Goal: Task Accomplishment & Management: Use online tool/utility

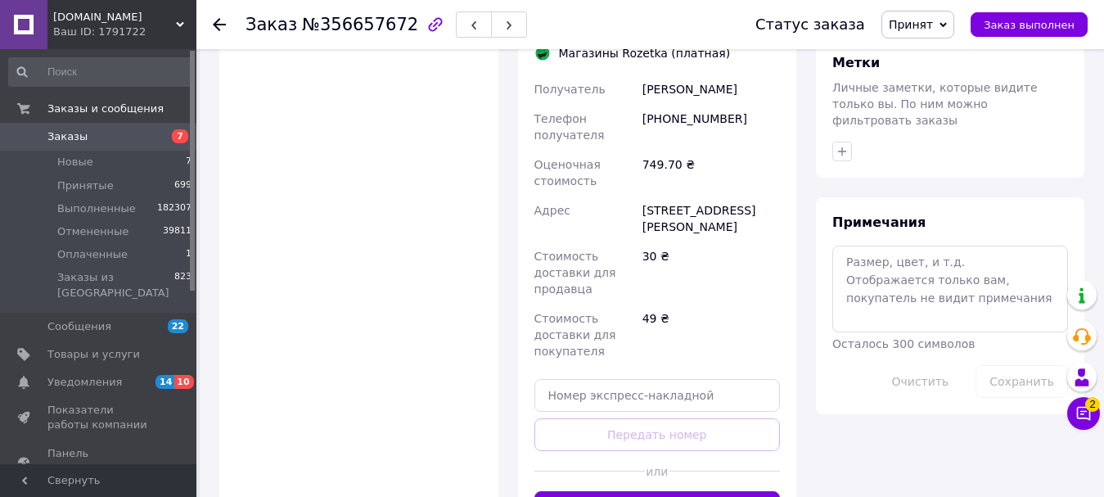
scroll to position [901, 0]
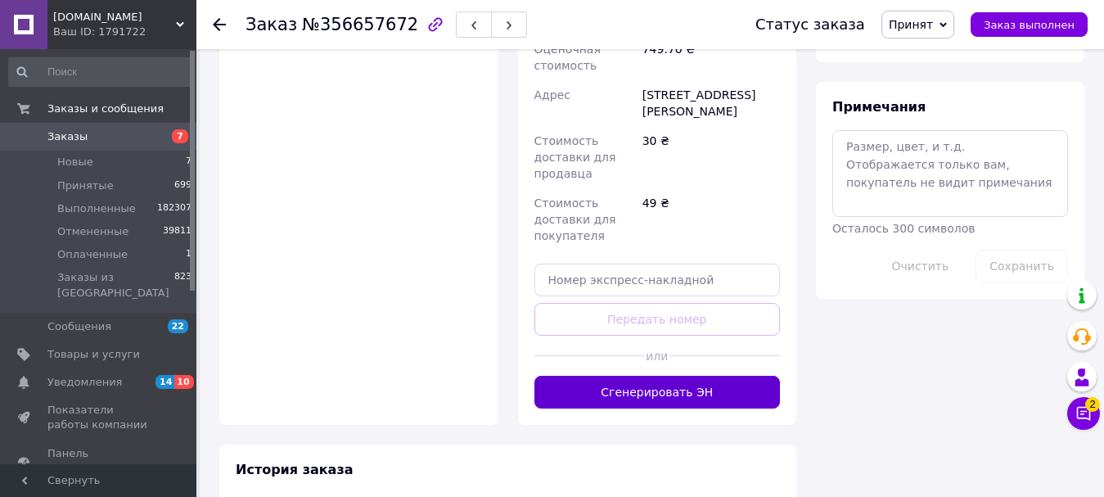
click at [662, 378] on button "Сгенерировать ЭН" at bounding box center [658, 392] width 246 height 33
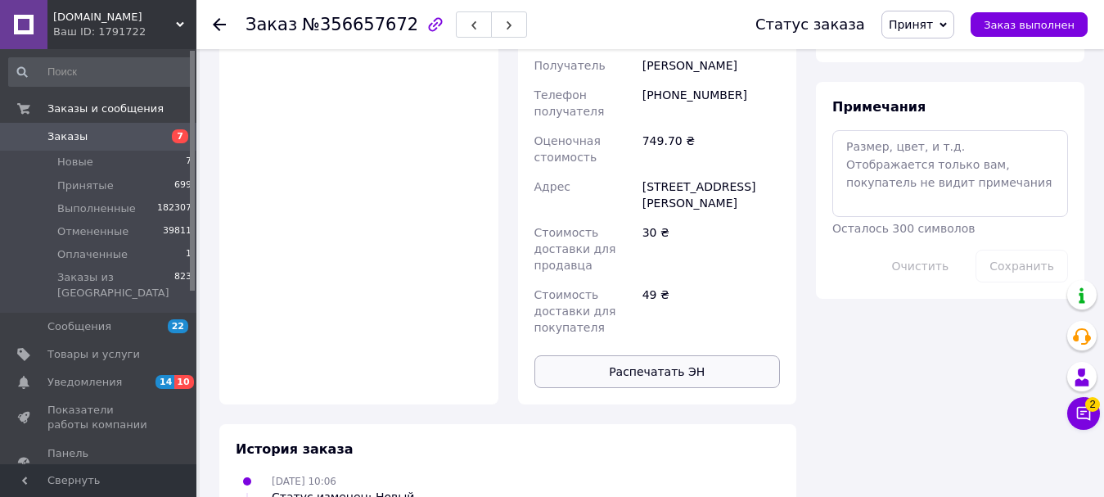
click at [680, 355] on button "Распечатать ЭН" at bounding box center [658, 371] width 246 height 33
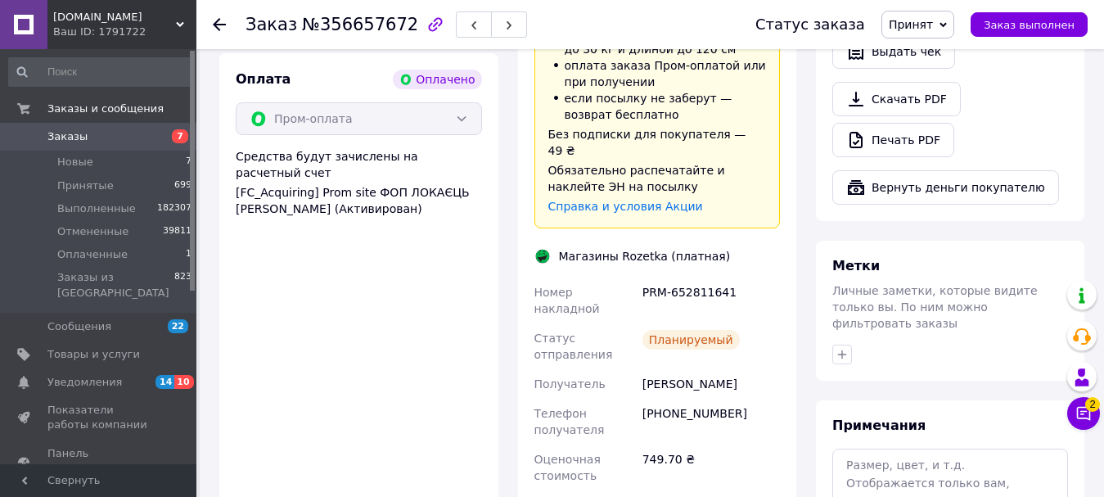
scroll to position [573, 0]
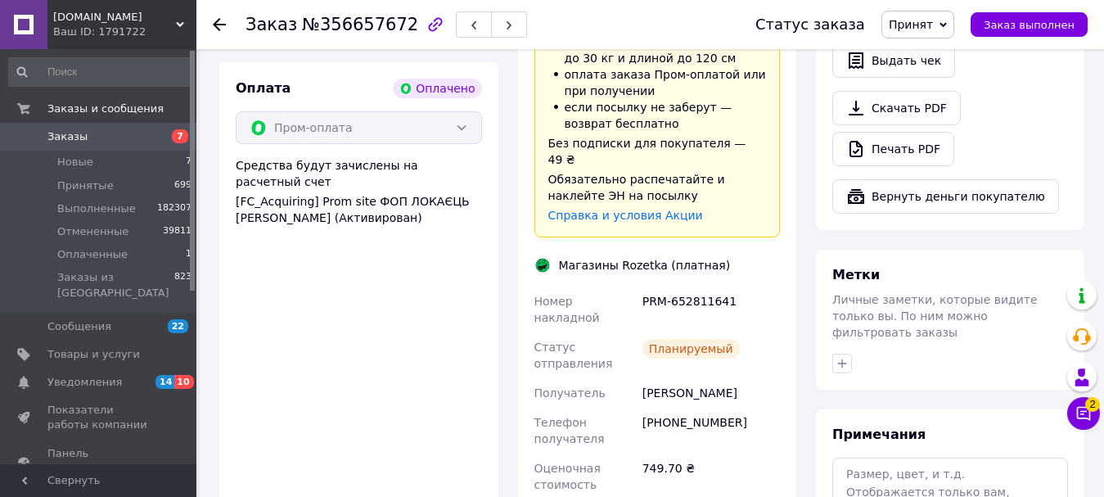
click at [703, 291] on div "PRM-652811641" at bounding box center [711, 310] width 144 height 46
copy div "PRM-652811641"
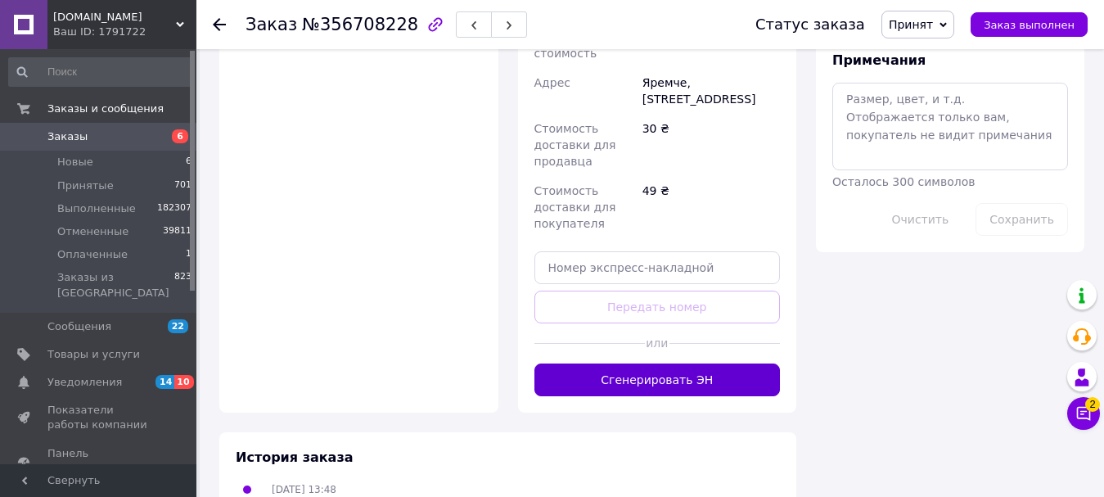
scroll to position [901, 0]
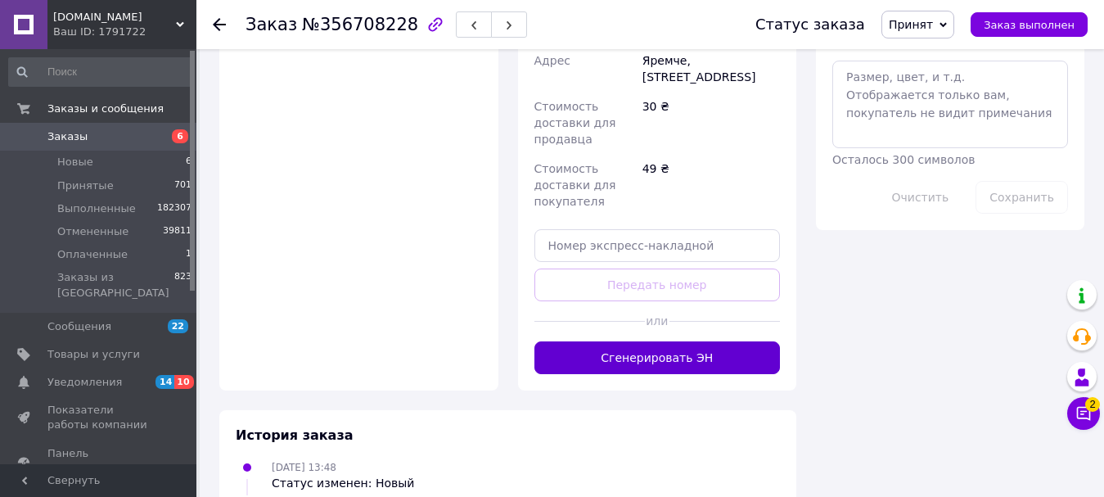
click at [658, 341] on button "Сгенерировать ЭН" at bounding box center [658, 357] width 246 height 33
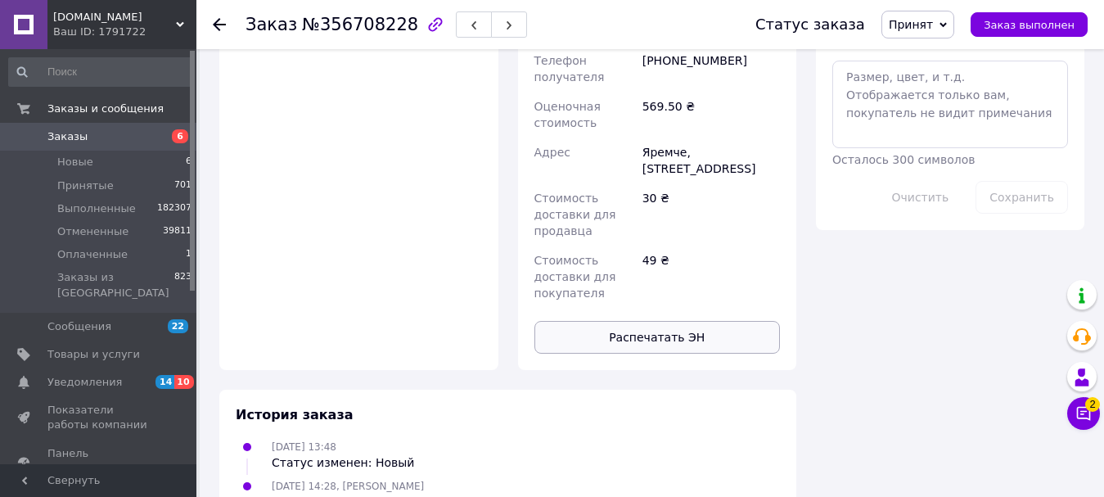
click at [648, 321] on button "Распечатать ЭН" at bounding box center [658, 337] width 246 height 33
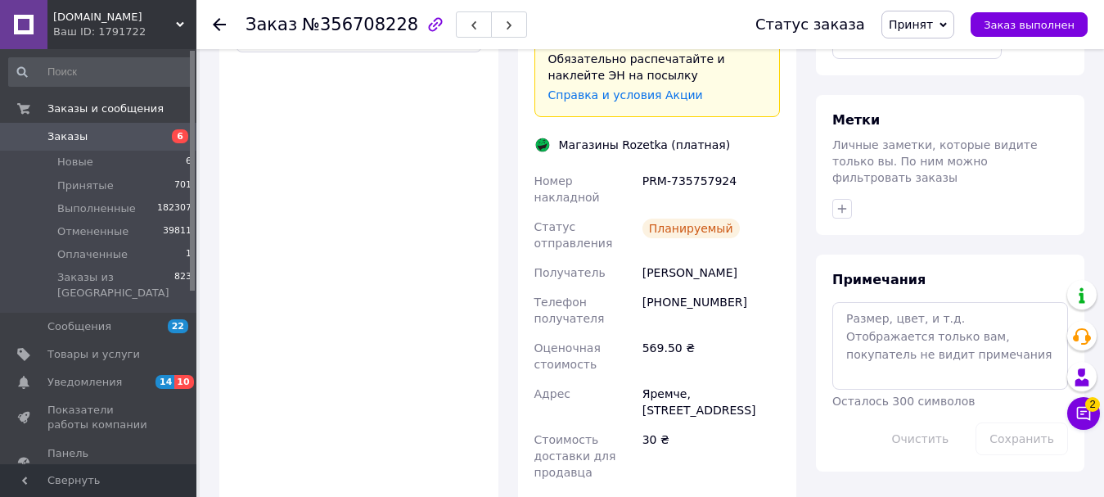
scroll to position [655, 0]
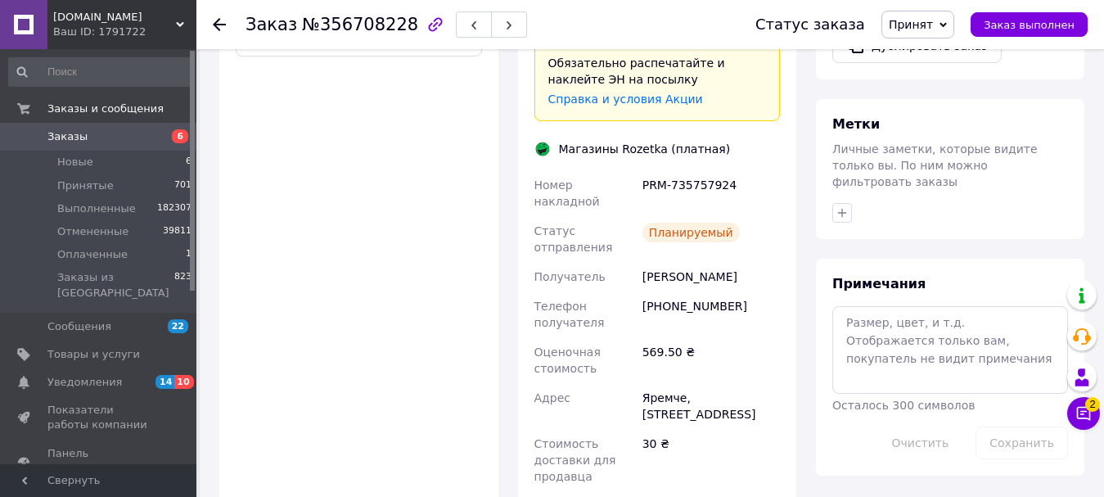
click at [696, 170] on div "PRM-735757924" at bounding box center [711, 193] width 144 height 46
copy div "PRM-735757924"
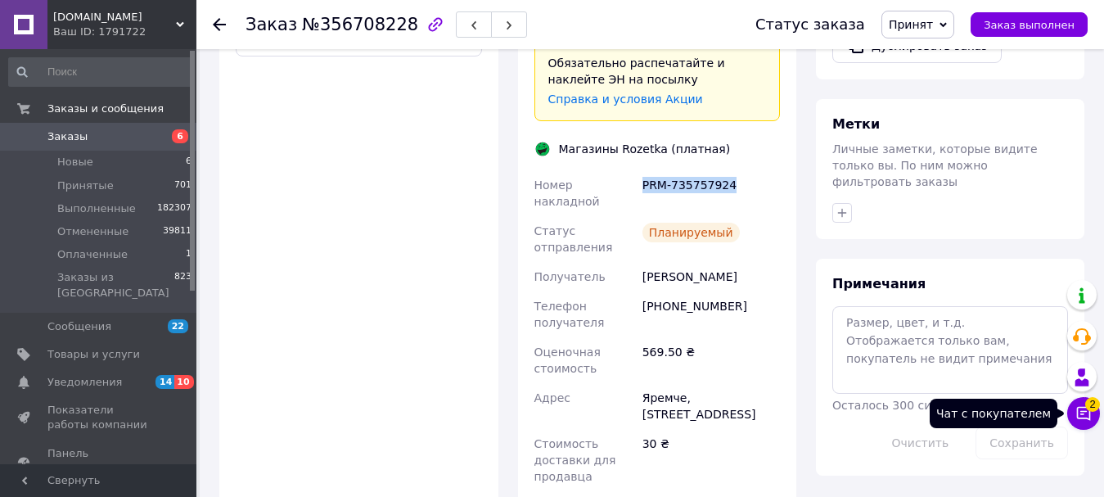
click at [1089, 414] on icon at bounding box center [1084, 413] width 16 height 16
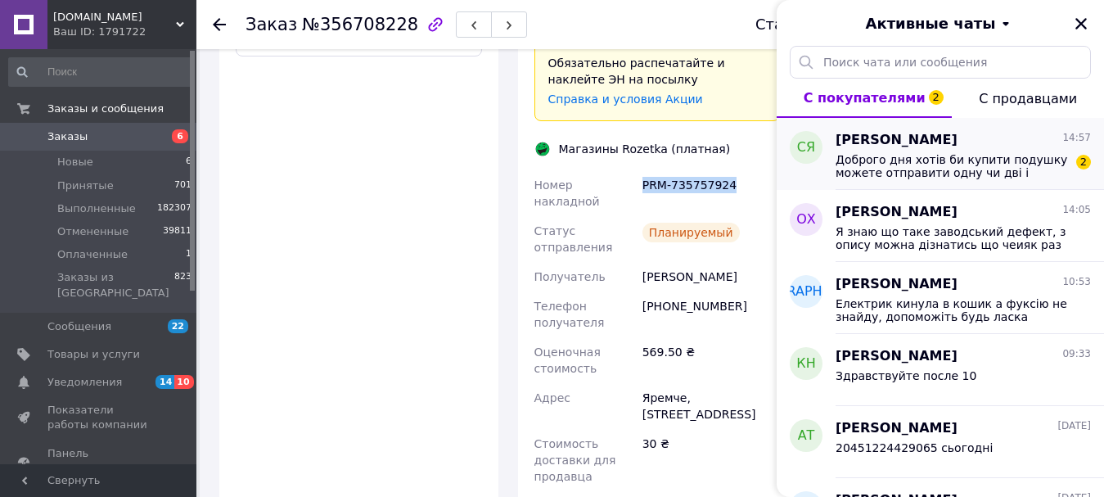
click at [892, 156] on span "Доброго дня хотів би купити подушку можете отправити одну чи дві і оплата при о…" at bounding box center [952, 166] width 233 height 26
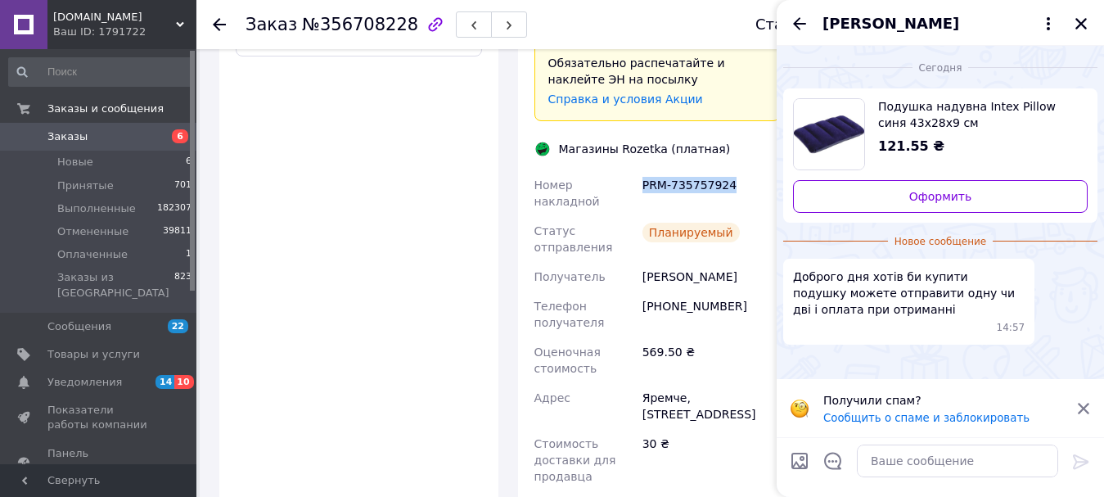
click at [862, 22] on span "Сірожа Ятчук" at bounding box center [891, 23] width 137 height 21
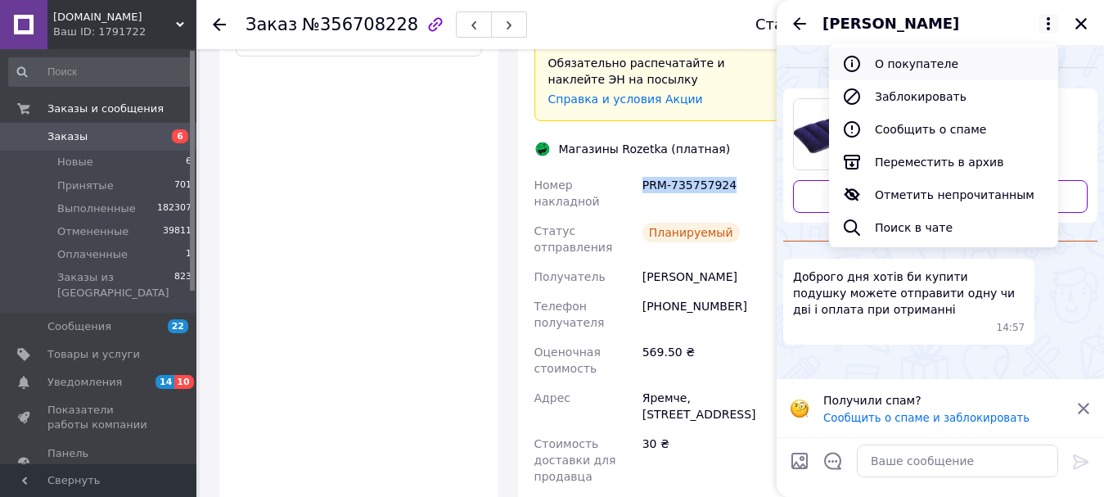
click at [898, 57] on button "О покупателе" at bounding box center [943, 63] width 229 height 33
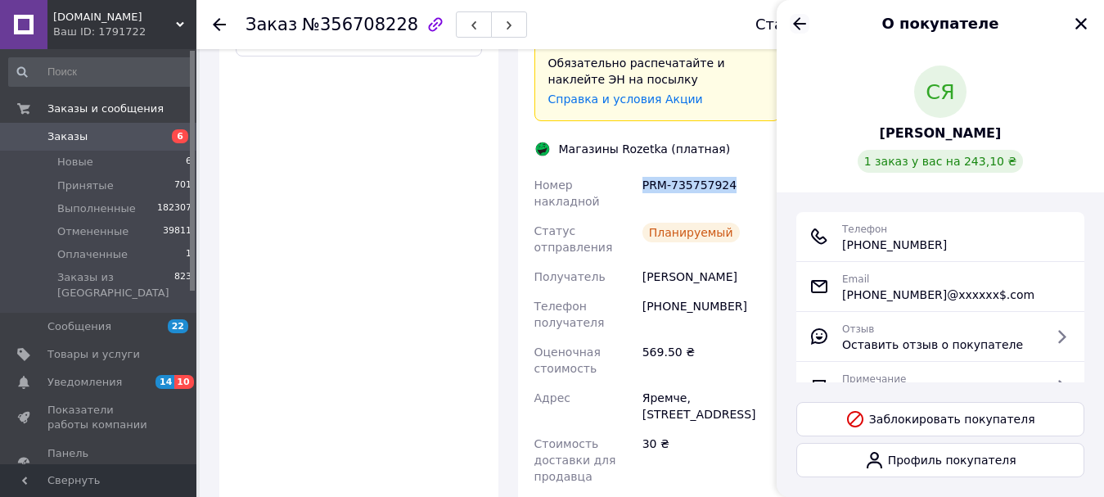
click at [797, 21] on icon "Назад" at bounding box center [799, 23] width 13 height 12
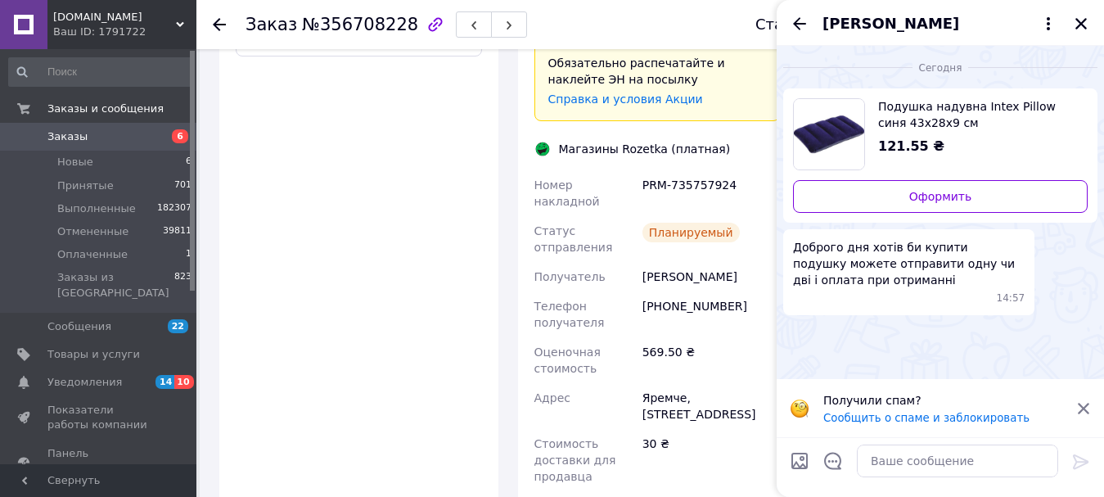
click at [811, 250] on span "Доброго дня хотів би купити подушку можете отправити одну чи дві і оплата при о…" at bounding box center [909, 263] width 232 height 49
copy span "Доброго"
click at [931, 466] on textarea at bounding box center [957, 461] width 201 height 33
paste textarea "Доброго"
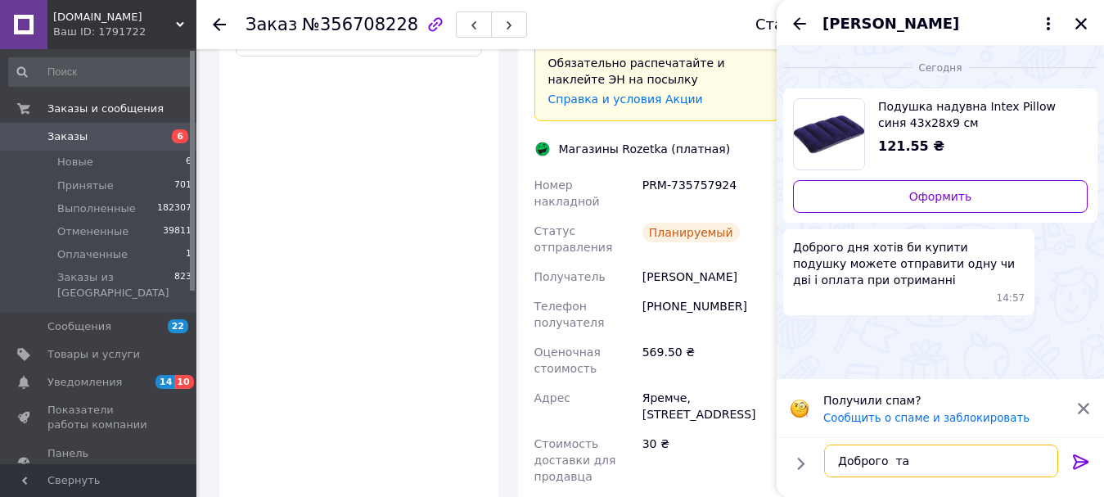
type textarea "Доброго так"
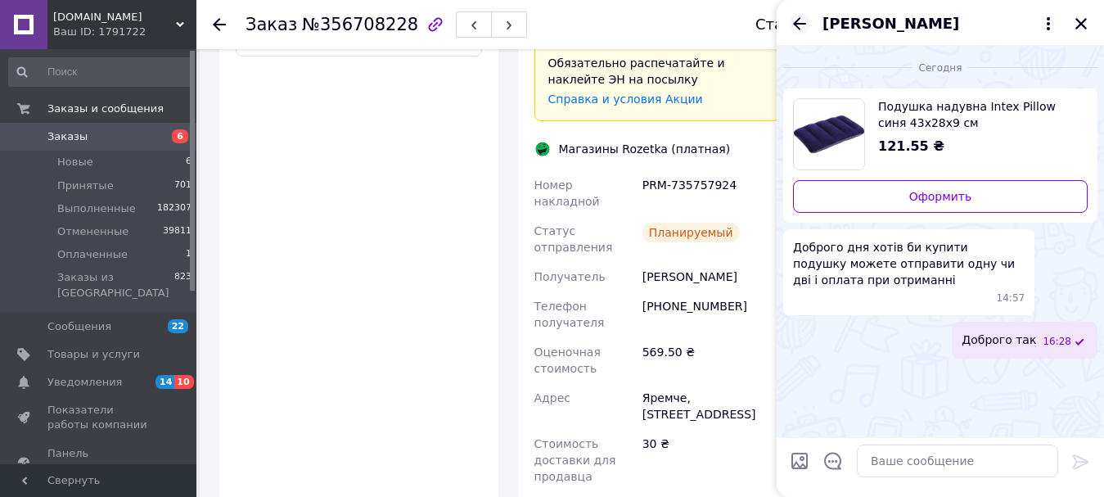
click at [797, 20] on icon "Назад" at bounding box center [799, 23] width 13 height 12
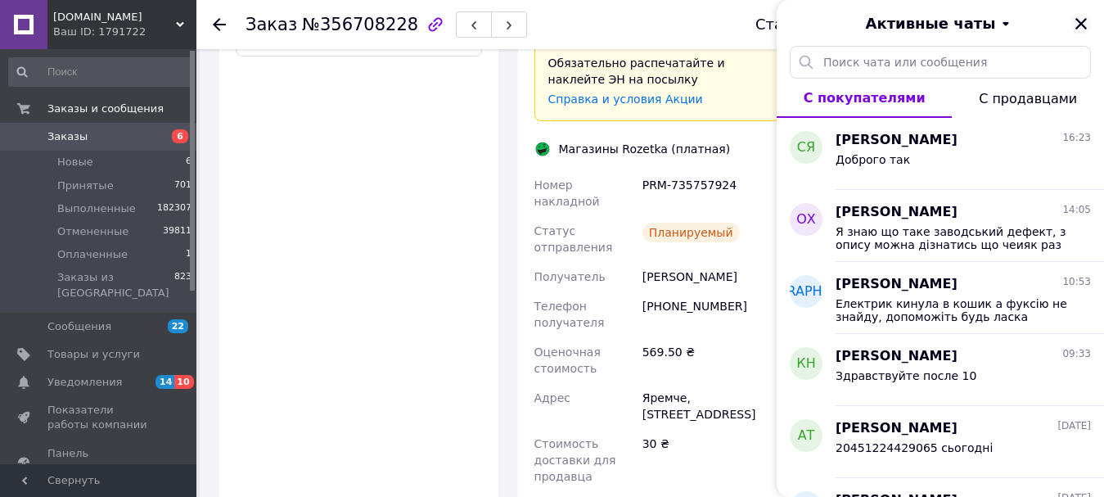
click at [1081, 23] on icon "Закрыть" at bounding box center [1081, 23] width 11 height 11
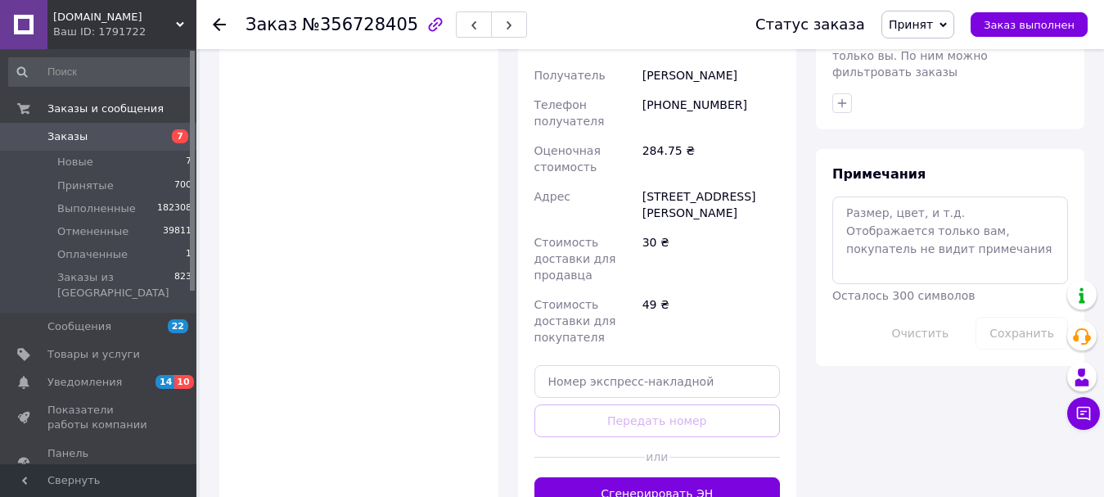
scroll to position [901, 0]
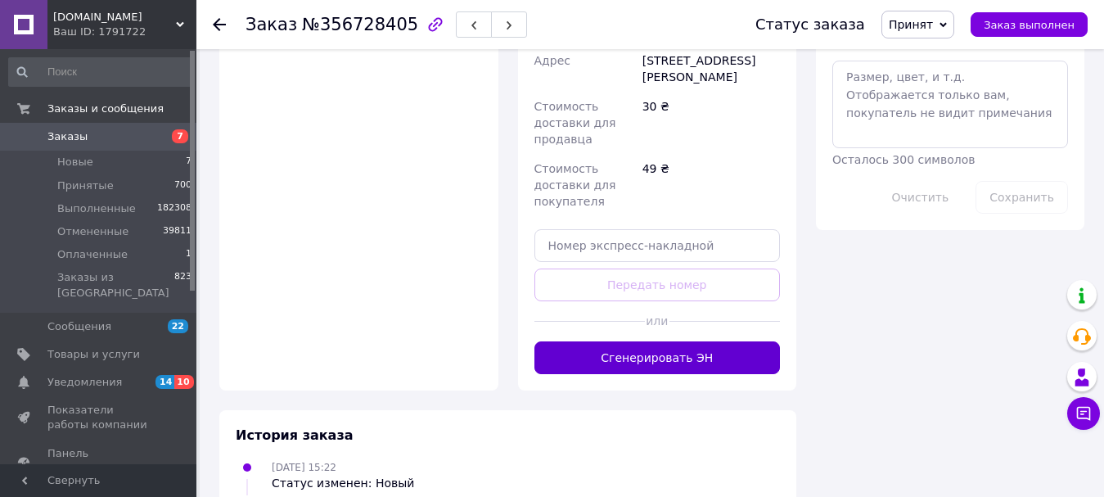
click at [674, 341] on button "Сгенерировать ЭН" at bounding box center [658, 357] width 246 height 33
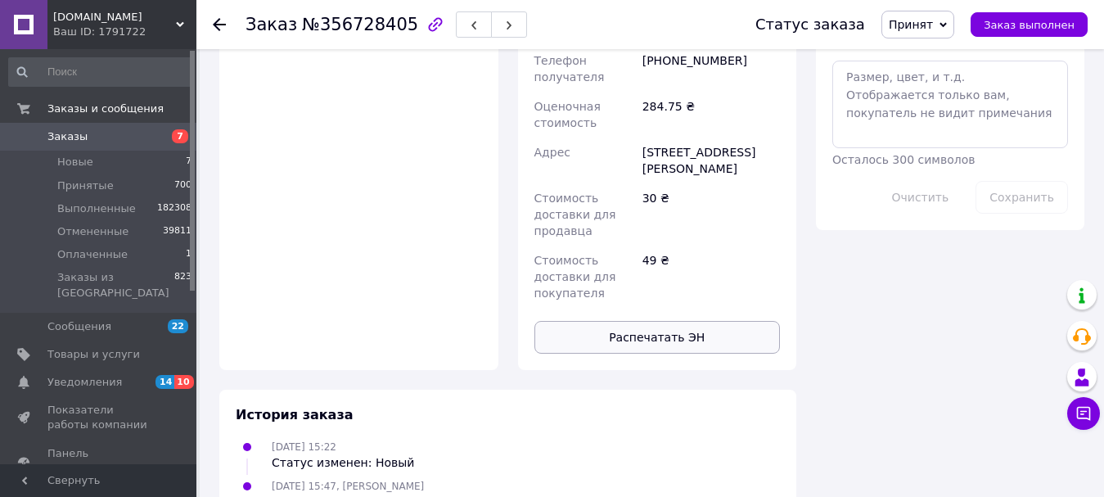
click at [671, 321] on button "Распечатать ЭН" at bounding box center [658, 337] width 246 height 33
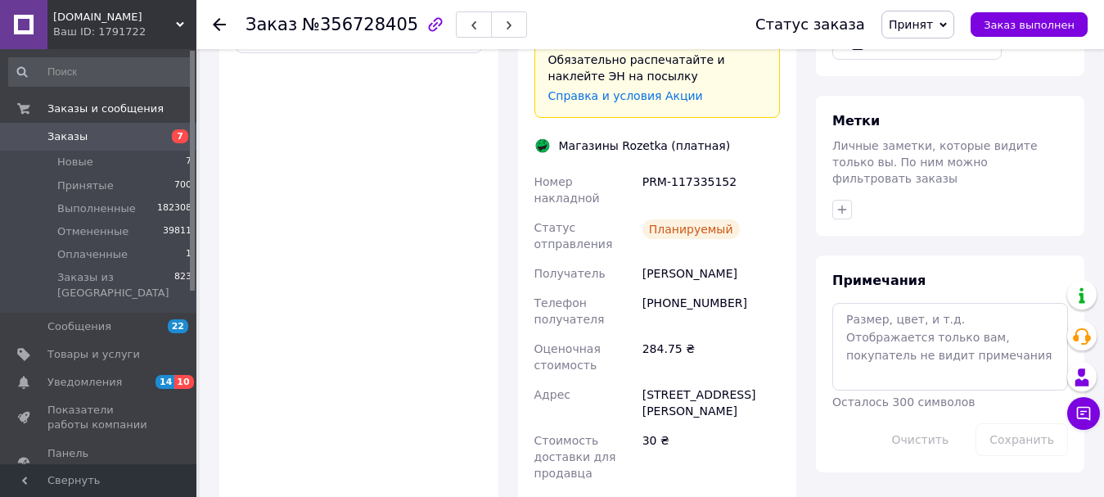
scroll to position [655, 0]
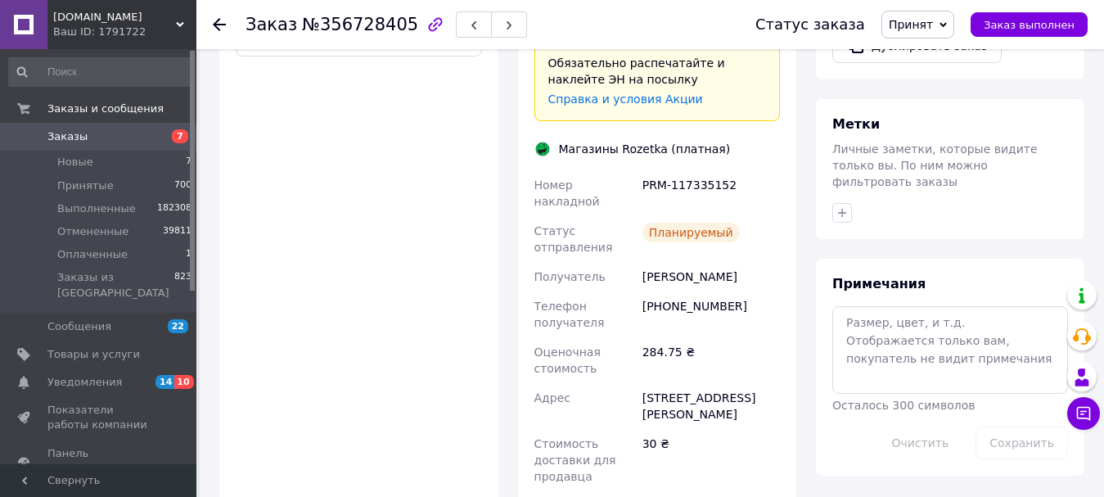
click at [695, 170] on div "PRM-117335152" at bounding box center [711, 193] width 144 height 46
copy div "PRM-117335152"
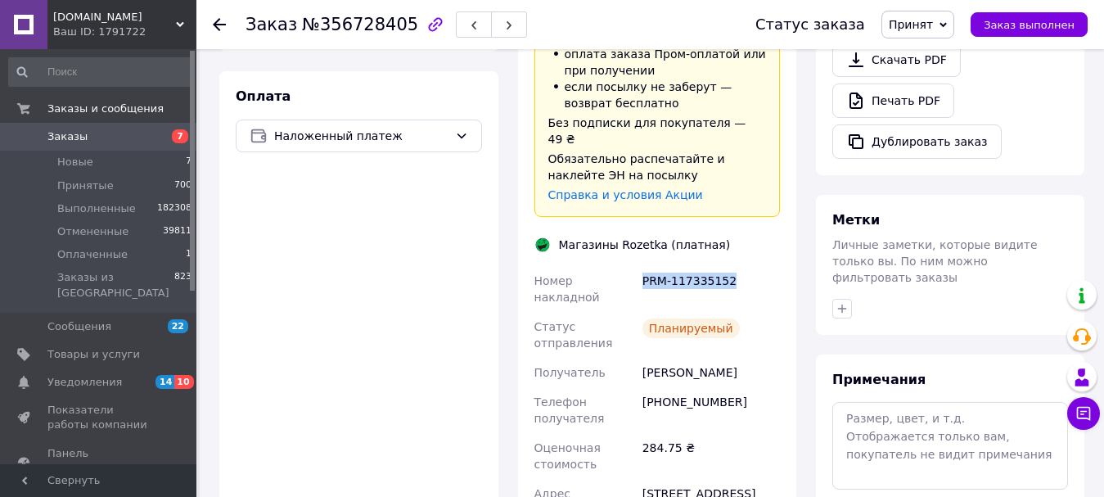
scroll to position [491, 0]
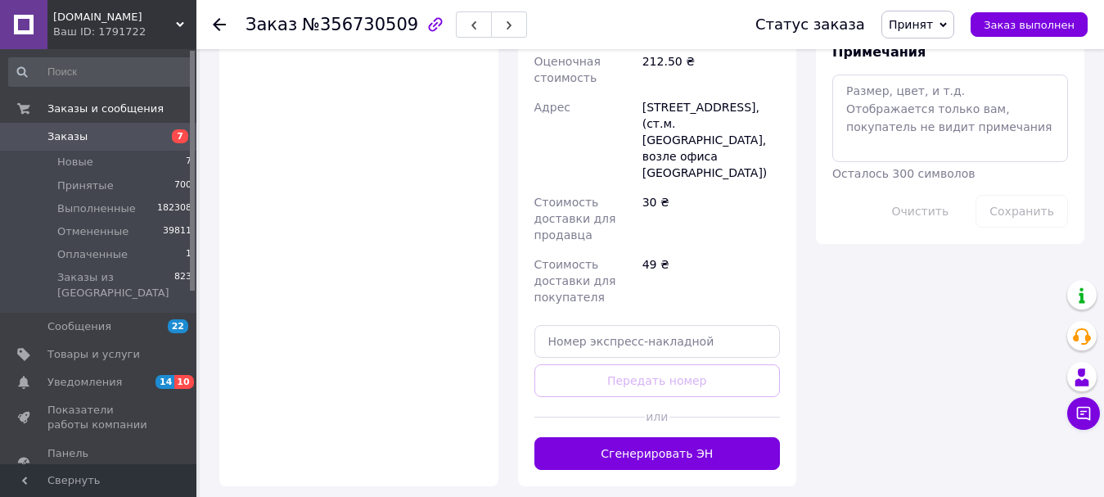
scroll to position [986, 0]
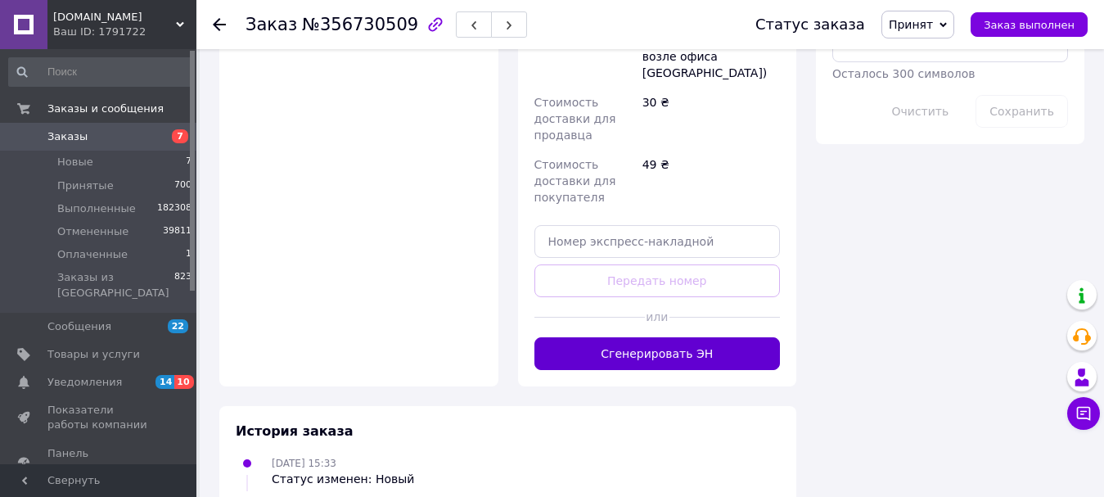
click at [666, 337] on button "Сгенерировать ЭН" at bounding box center [658, 353] width 246 height 33
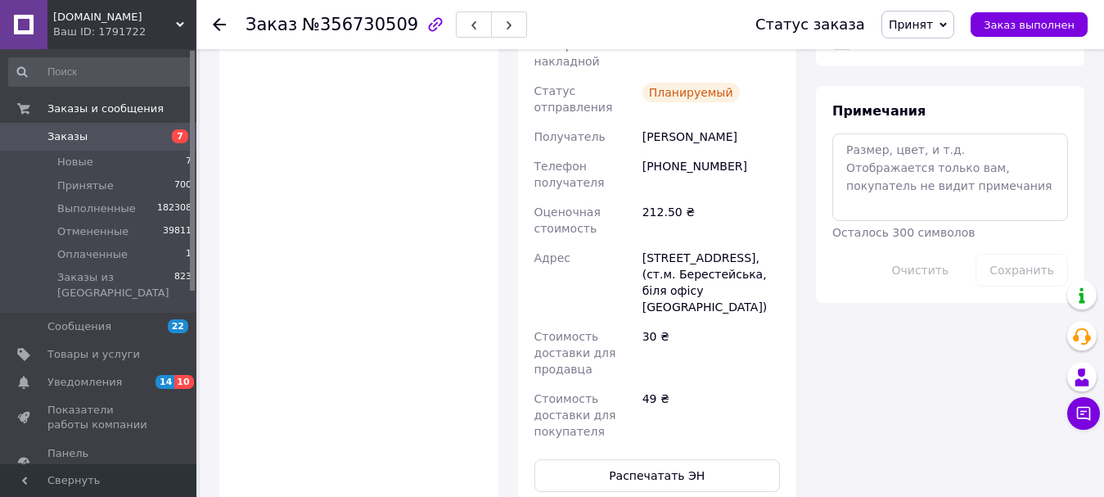
scroll to position [823, 0]
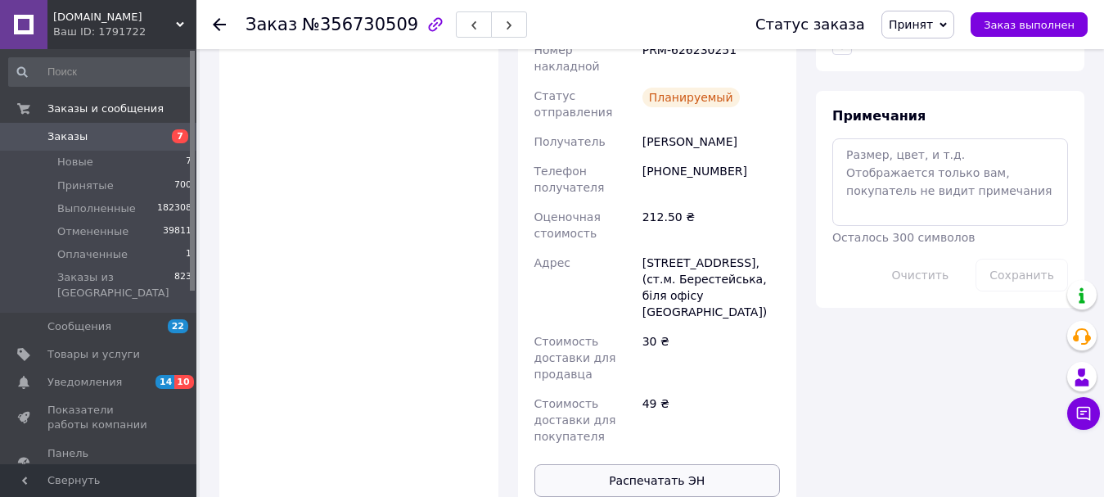
click at [652, 464] on button "Распечатать ЭН" at bounding box center [658, 480] width 246 height 33
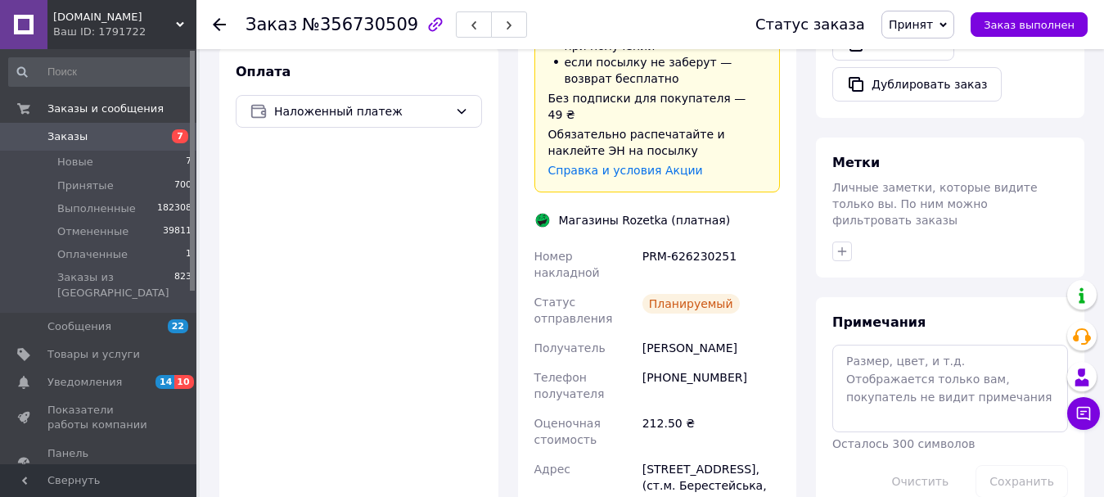
scroll to position [577, 0]
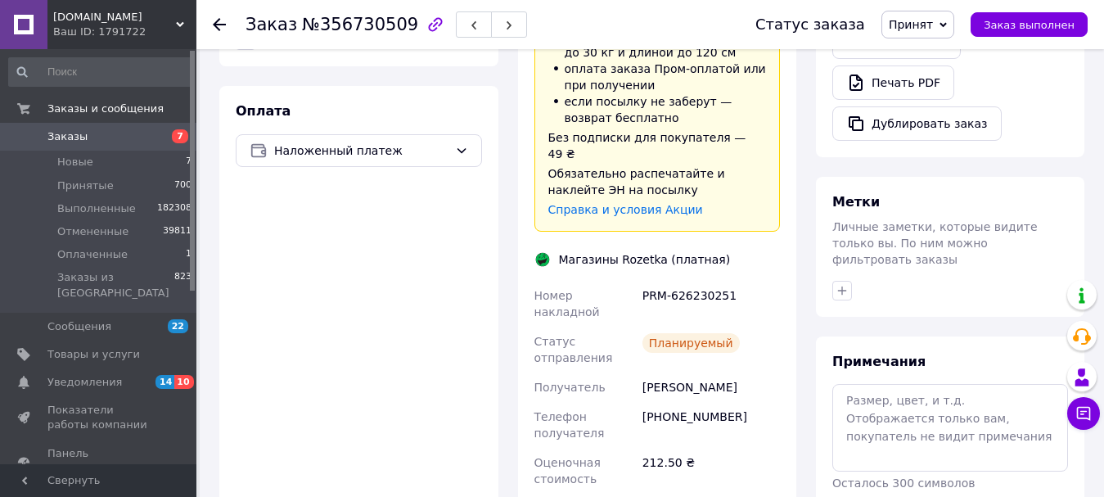
click at [691, 281] on div "PRM-626230251" at bounding box center [711, 304] width 144 height 46
copy div "PRM-626230251"
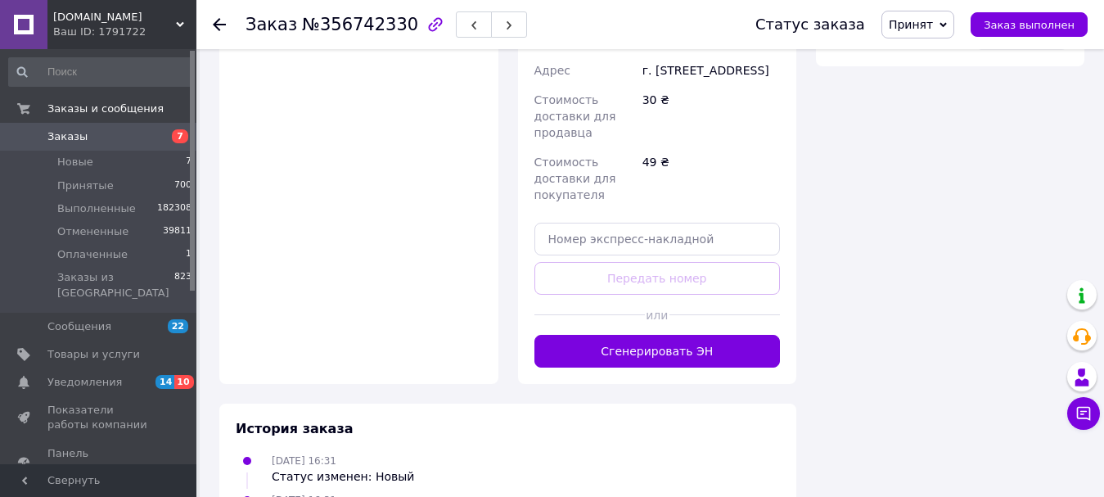
scroll to position [1299, 0]
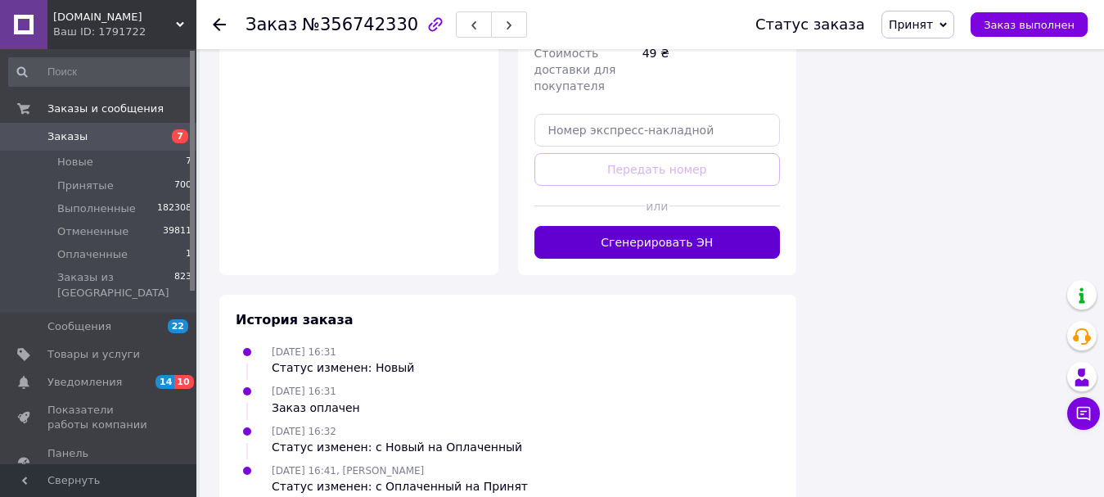
click at [684, 226] on button "Сгенерировать ЭН" at bounding box center [658, 242] width 246 height 33
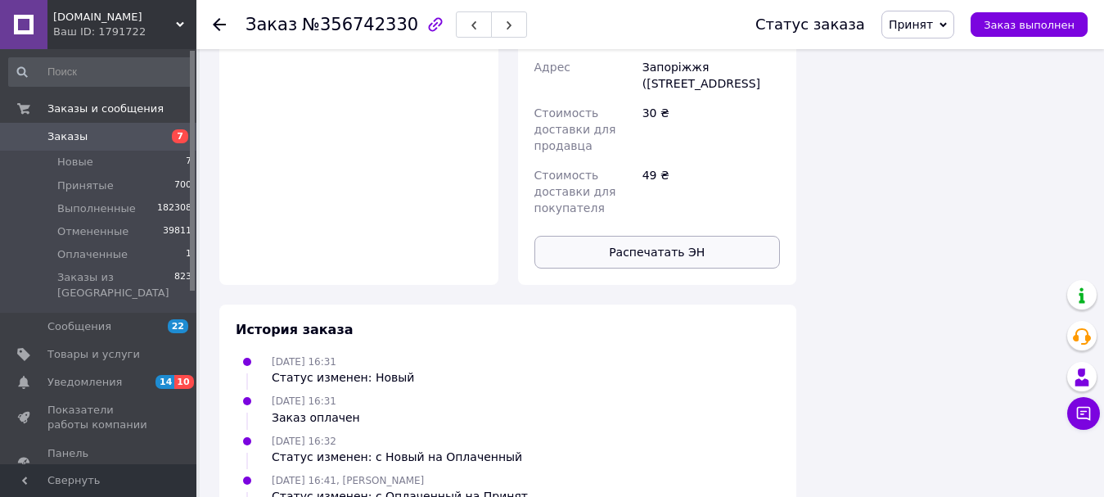
scroll to position [1285, 0]
click at [679, 236] on button "Распечатать ЭН" at bounding box center [658, 252] width 246 height 33
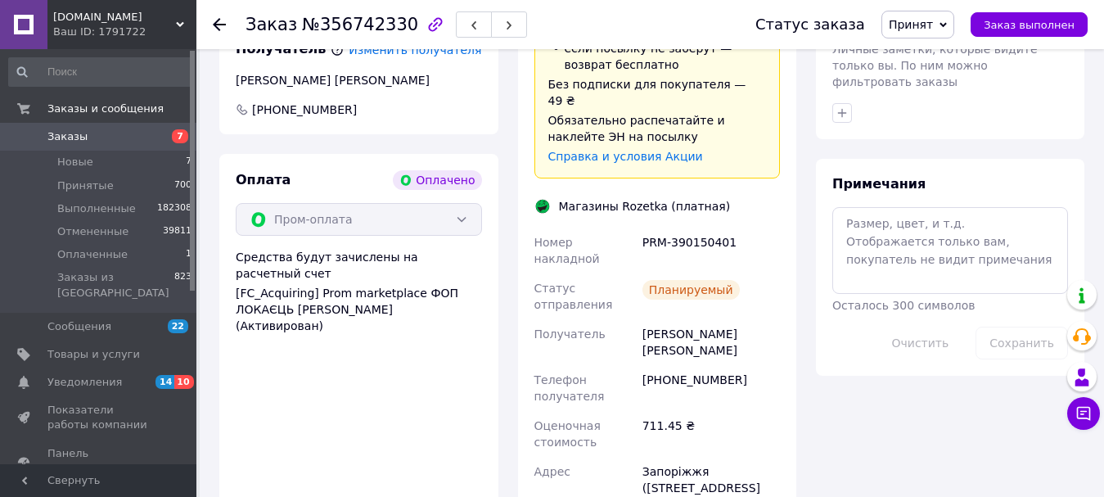
scroll to position [876, 0]
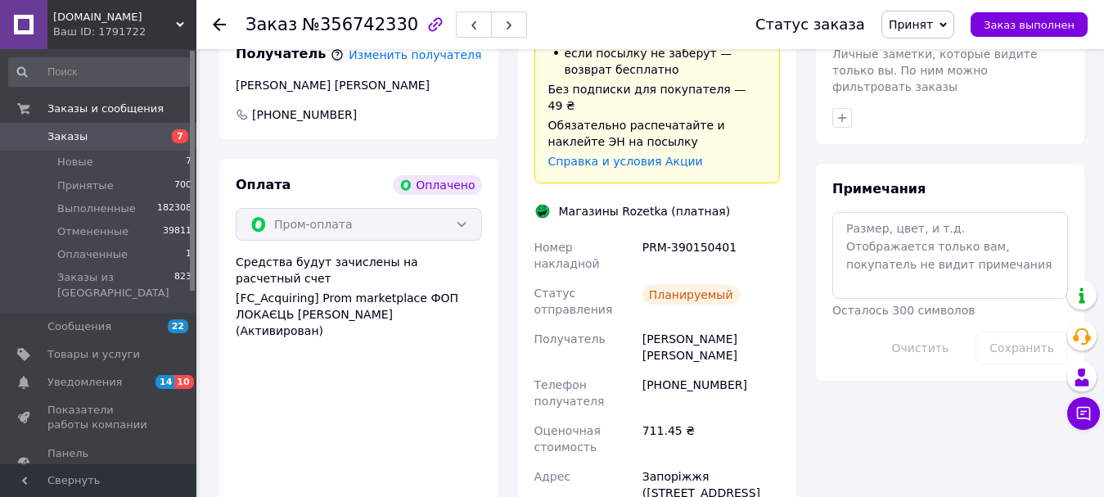
click at [695, 233] on div "PRM-390150401" at bounding box center [711, 256] width 144 height 46
copy div "PRM-390150401"
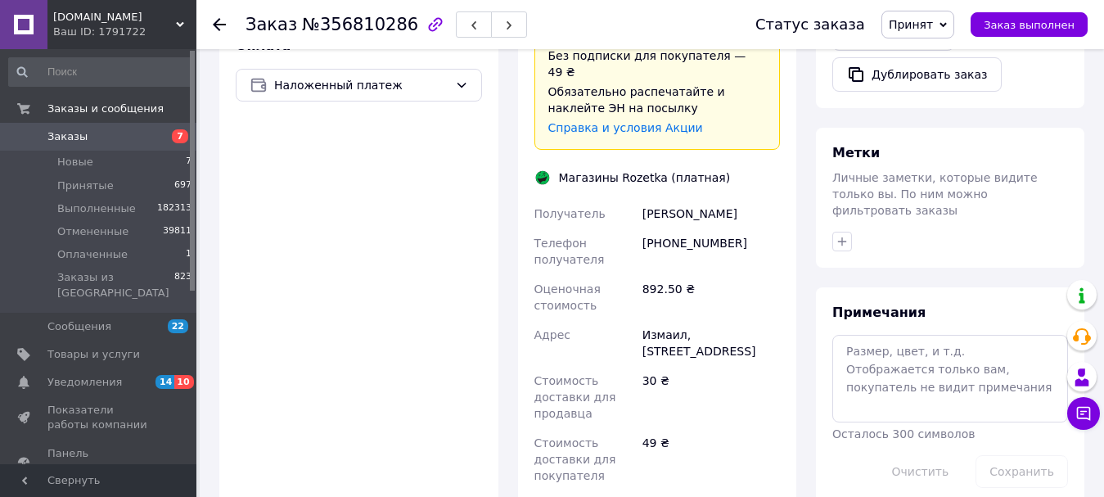
scroll to position [937, 0]
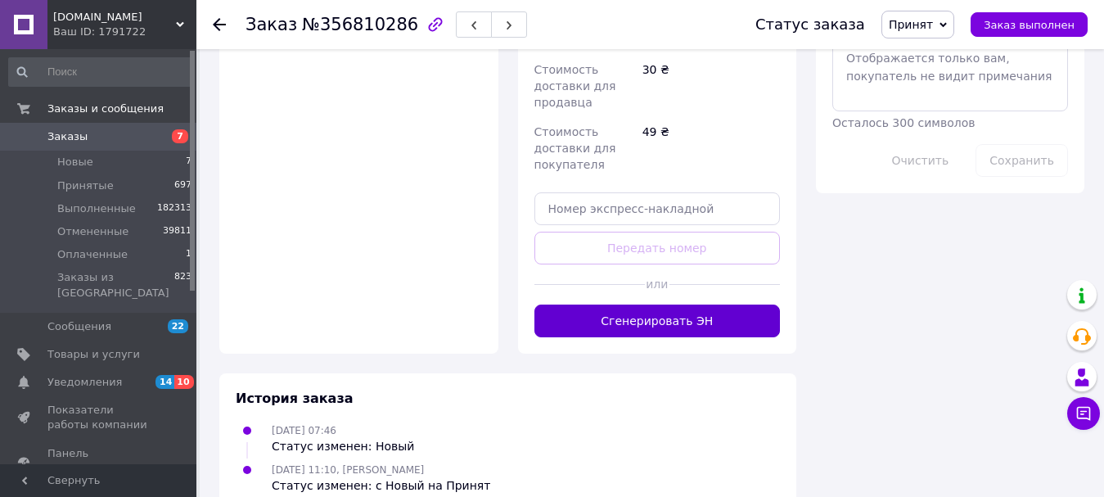
click at [621, 305] on button "Сгенерировать ЭН" at bounding box center [658, 321] width 246 height 33
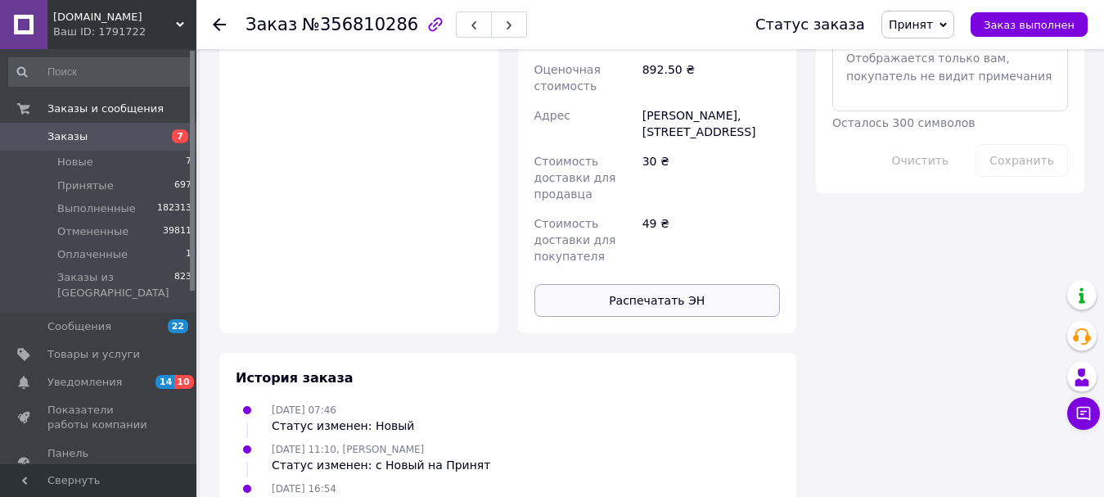
click at [638, 284] on button "Распечатать ЭН" at bounding box center [658, 300] width 246 height 33
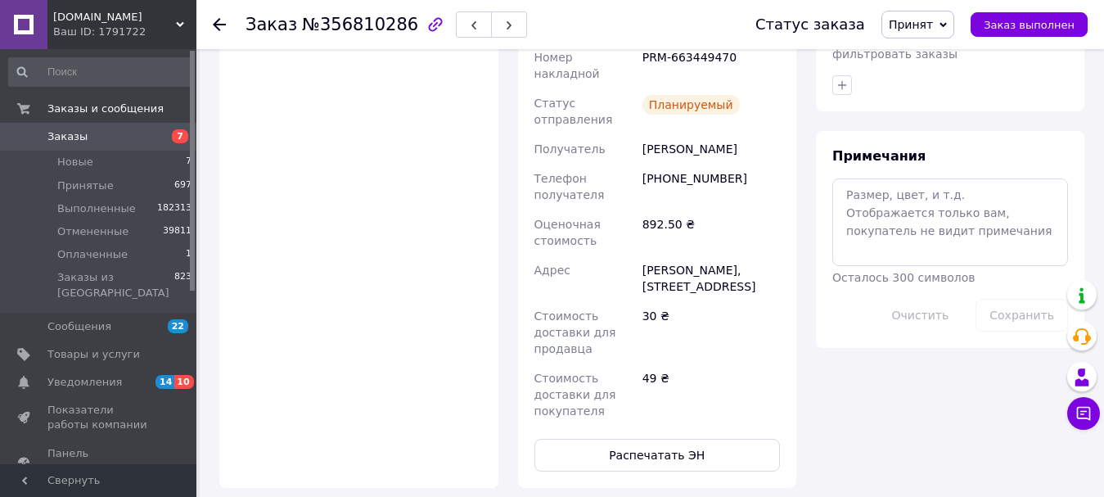
scroll to position [692, 0]
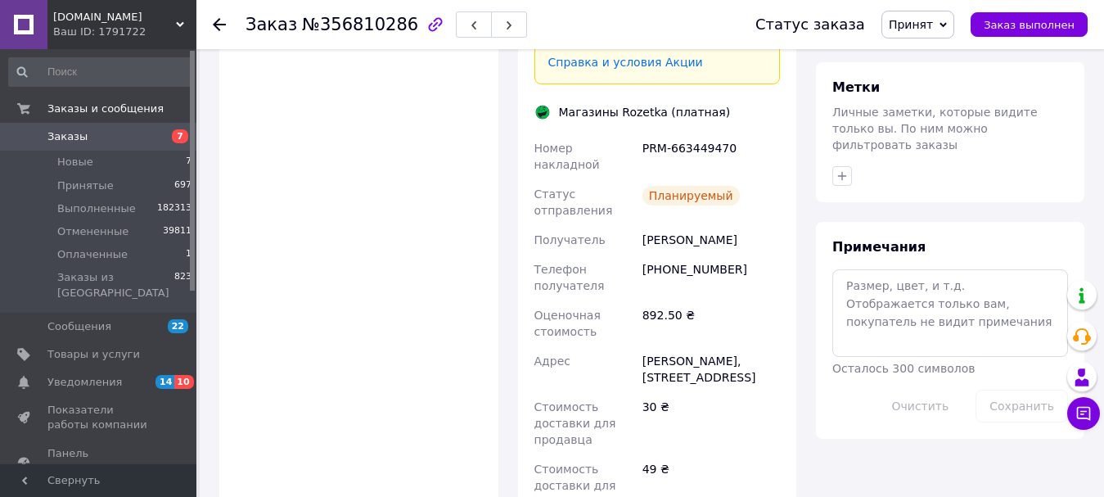
click at [690, 133] on div "PRM-663449470" at bounding box center [711, 156] width 144 height 46
copy div "PRM-663449470"
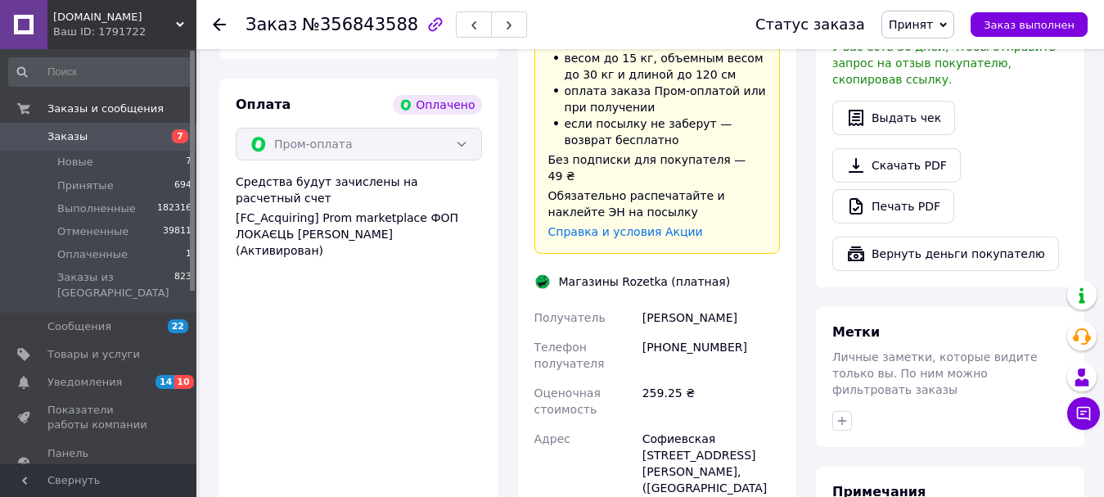
scroll to position [901, 0]
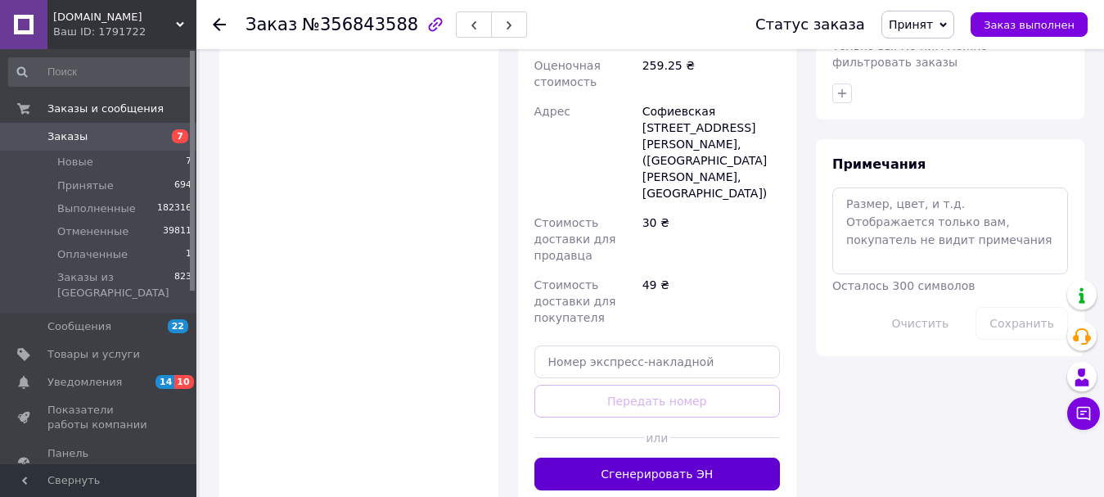
click at [649, 458] on button "Сгенерировать ЭН" at bounding box center [658, 474] width 246 height 33
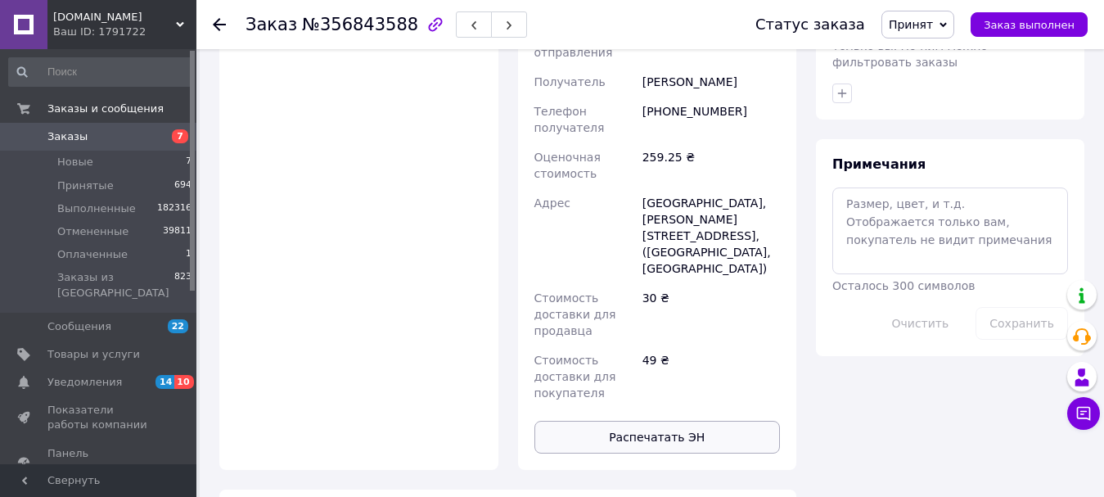
click at [661, 421] on button "Распечатать ЭН" at bounding box center [658, 437] width 246 height 33
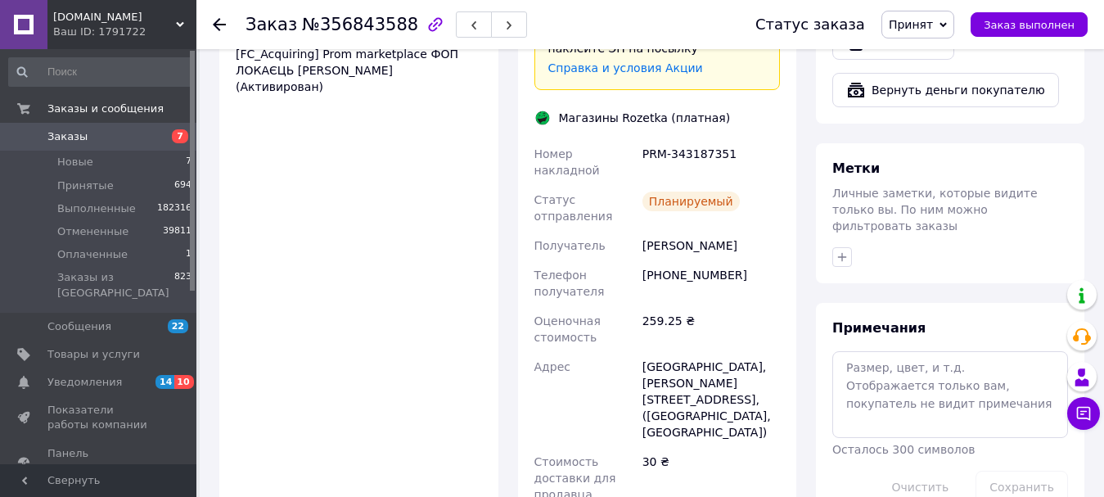
click at [689, 139] on div "PRM-343187351" at bounding box center [711, 162] width 144 height 46
copy div "PRM-343187351"
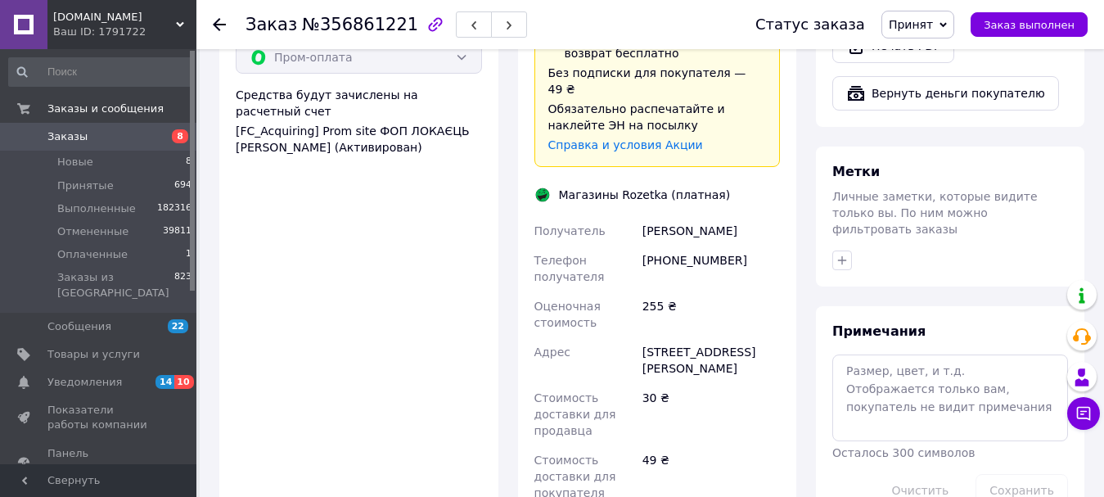
scroll to position [901, 0]
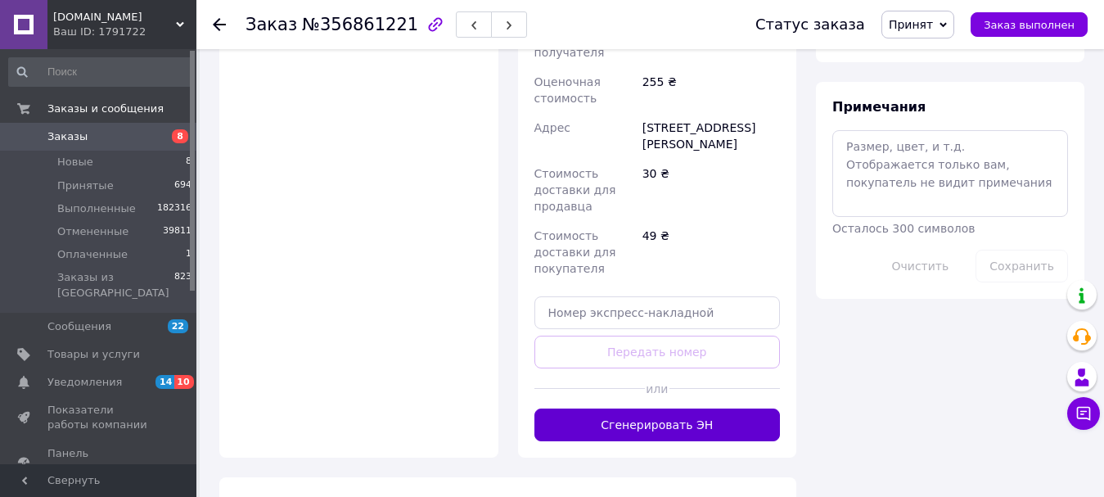
click at [648, 425] on button "Сгенерировать ЭН" at bounding box center [658, 425] width 246 height 33
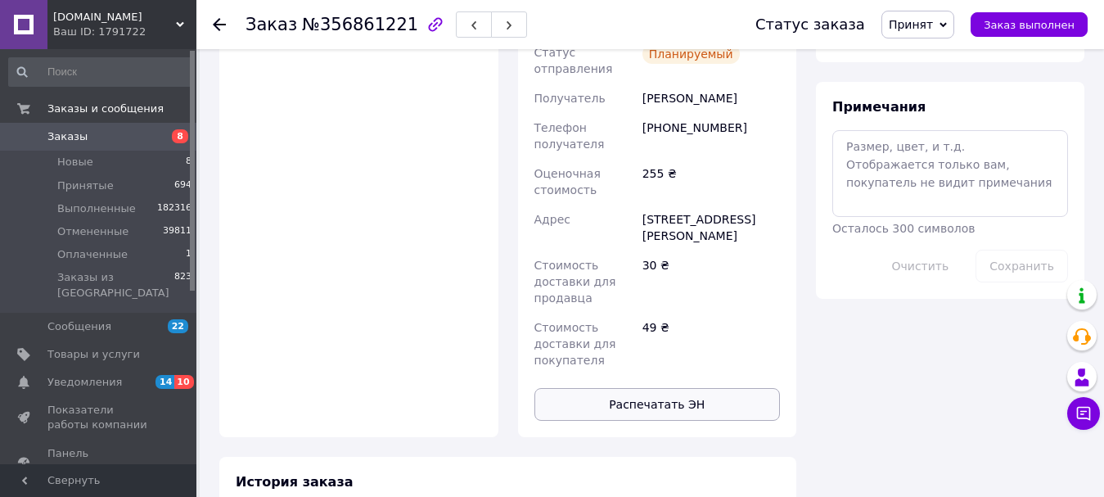
click at [664, 390] on button "Распечатать ЭН" at bounding box center [658, 404] width 246 height 33
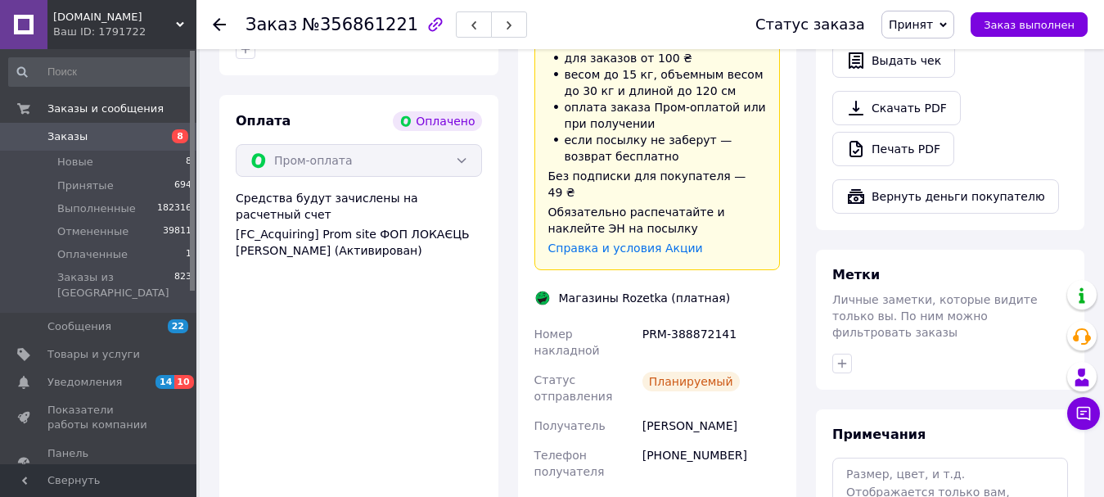
click at [691, 319] on div "PRM-388872141" at bounding box center [711, 342] width 144 height 46
copy div "PRM-388872141"
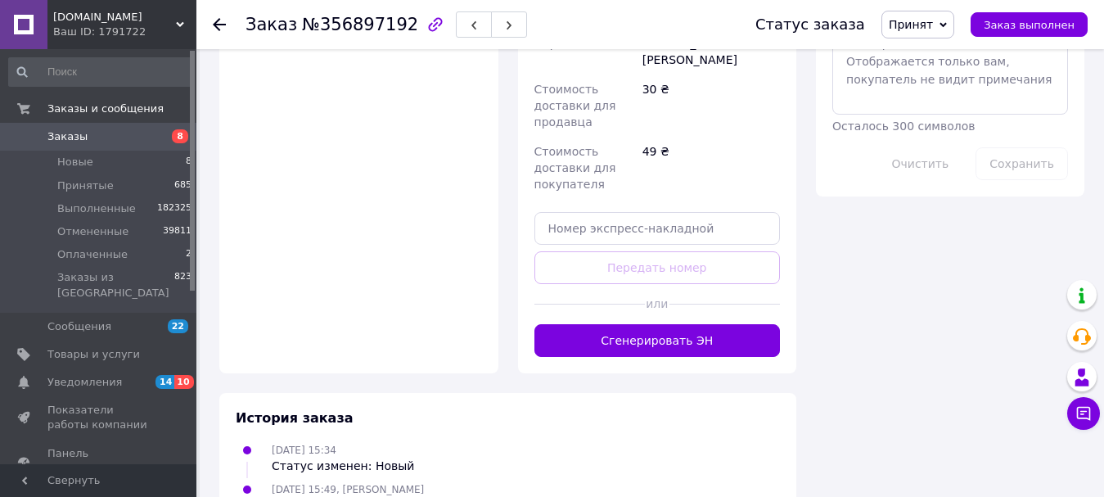
scroll to position [937, 0]
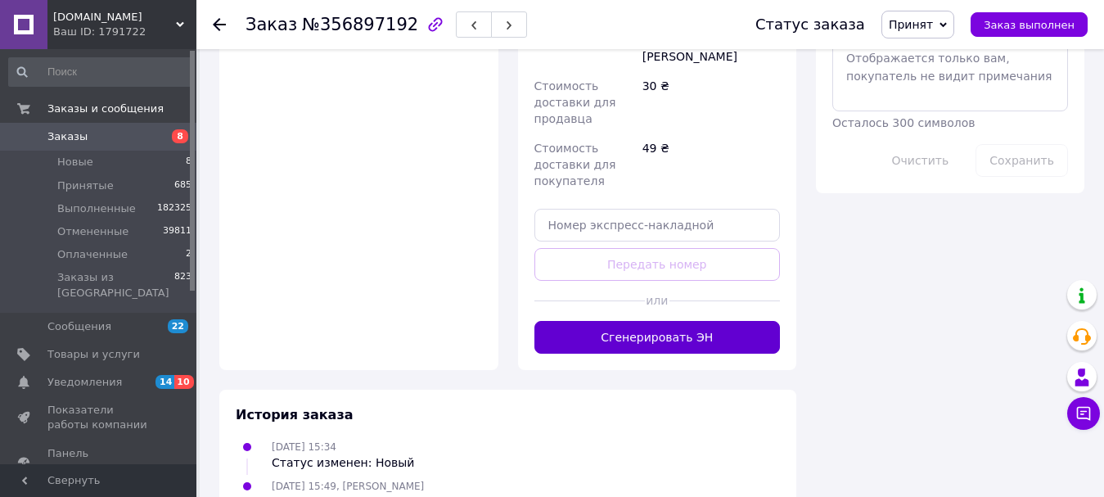
click at [634, 321] on button "Сгенерировать ЭН" at bounding box center [658, 337] width 246 height 33
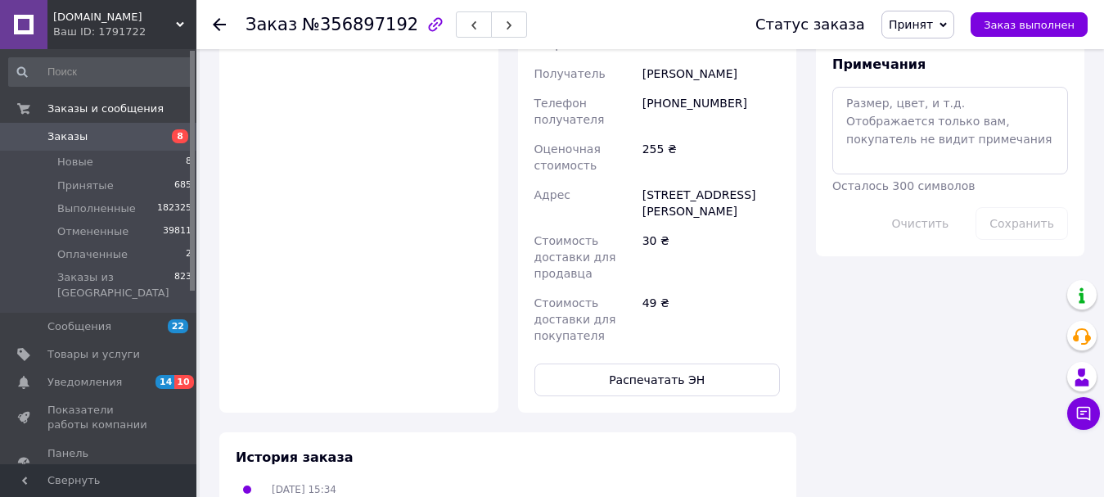
scroll to position [901, 0]
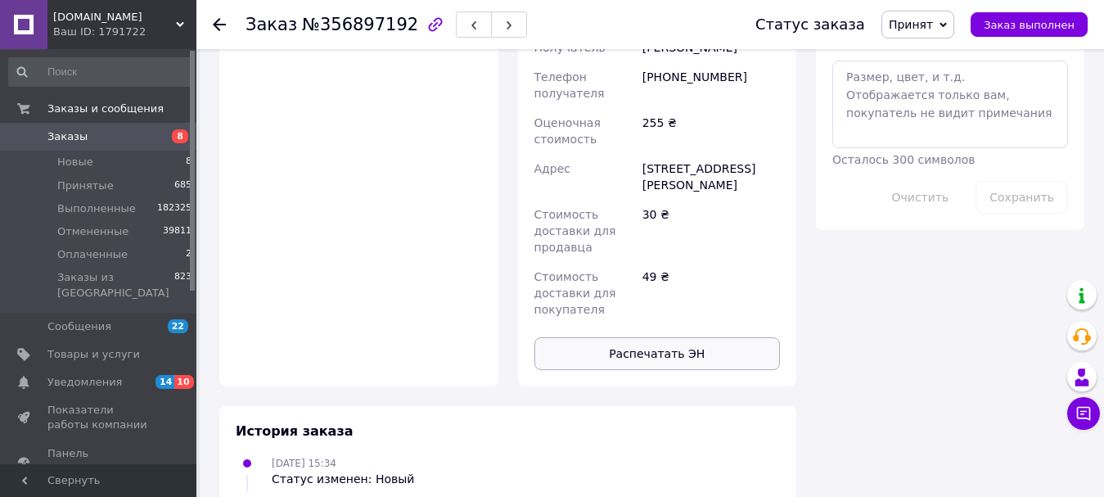
click at [667, 337] on button "Распечатать ЭН" at bounding box center [658, 353] width 246 height 33
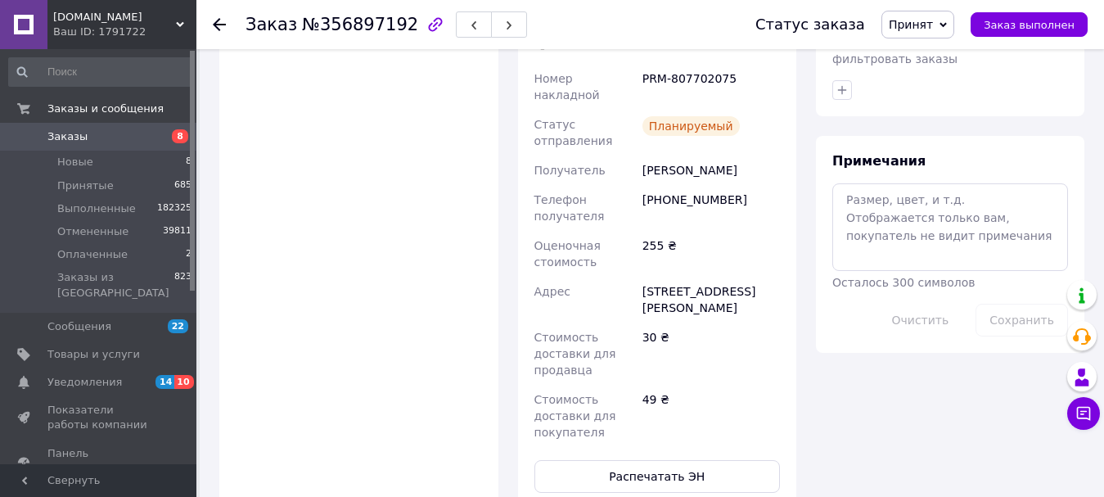
scroll to position [629, 0]
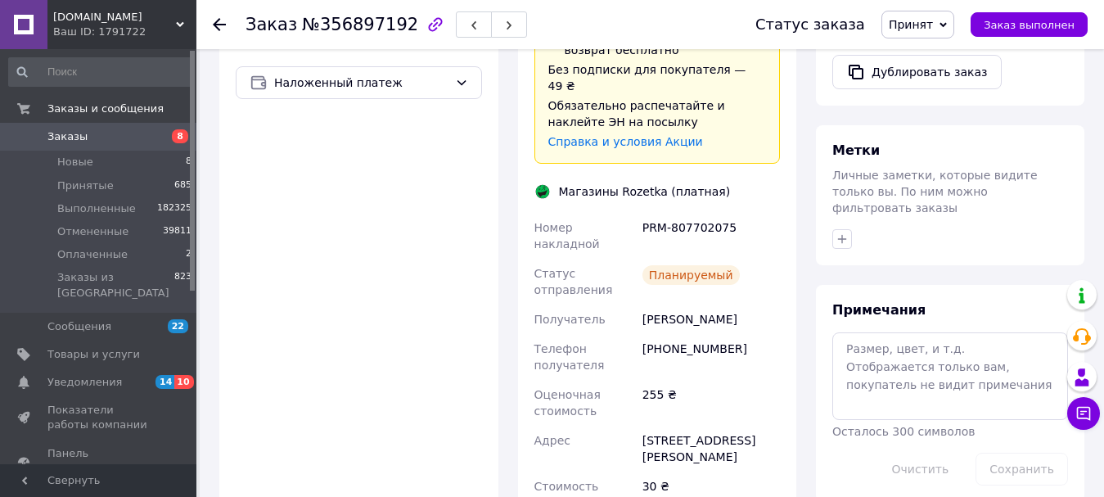
click at [690, 213] on div "PRM-807702075" at bounding box center [711, 236] width 144 height 46
copy div "PRM-807702075"
